Goal: Information Seeking & Learning: Learn about a topic

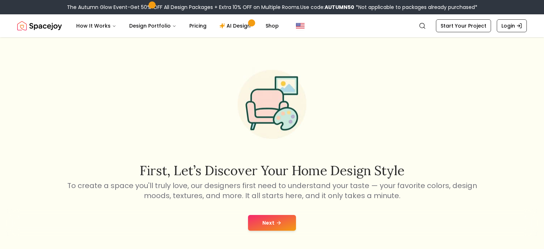
click at [266, 224] on button "Next" at bounding box center [272, 223] width 48 height 16
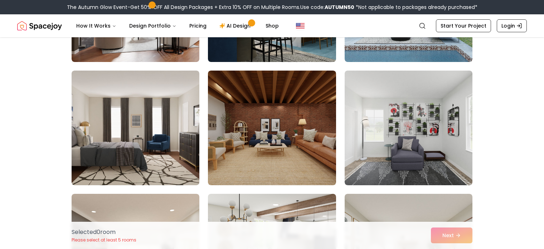
scroll to position [888, 0]
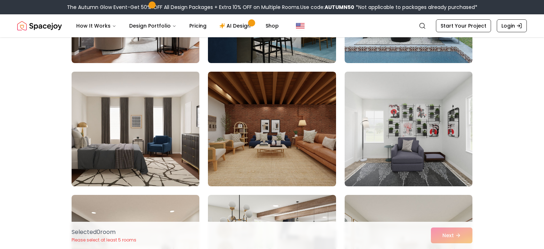
click at [164, 165] on img at bounding box center [135, 129] width 134 height 120
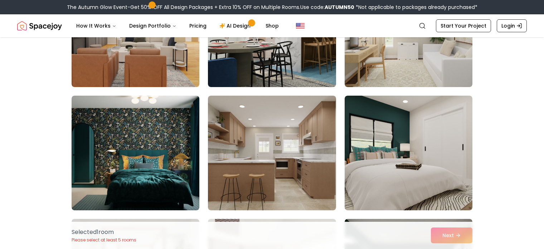
scroll to position [1141, 0]
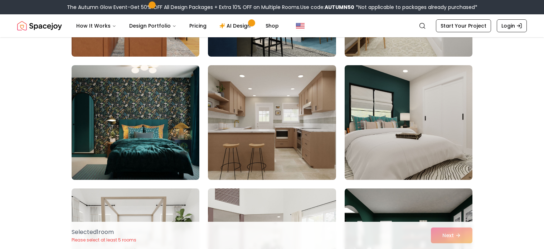
click at [390, 158] on img at bounding box center [409, 122] width 128 height 115
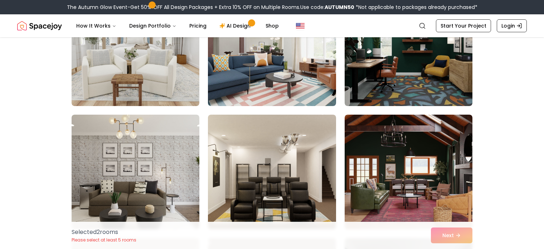
scroll to position [1356, 0]
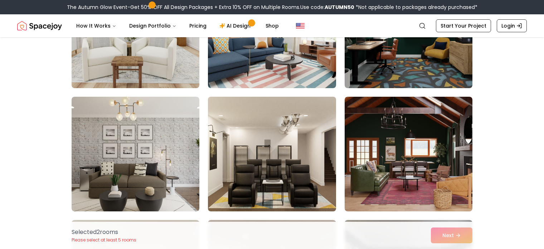
click at [263, 165] on img at bounding box center [272, 154] width 134 height 120
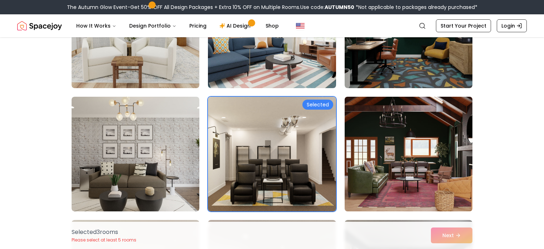
click at [364, 162] on img at bounding box center [409, 154] width 134 height 120
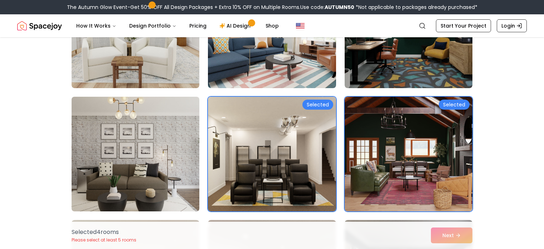
click at [139, 162] on img at bounding box center [135, 154] width 134 height 120
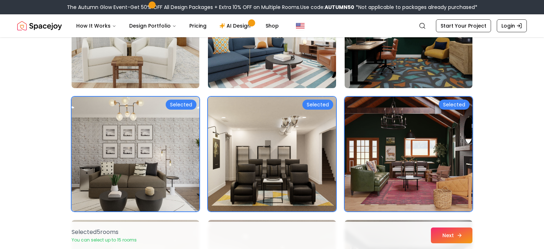
click at [453, 236] on button "Next" at bounding box center [452, 235] width 42 height 16
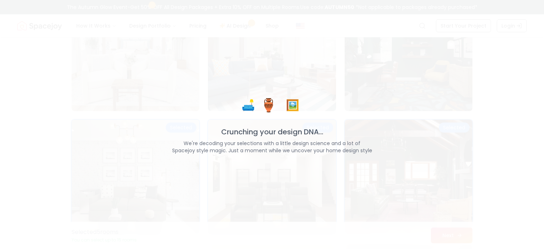
scroll to position [1378, 0]
